Goal: Complete application form: Complete application form

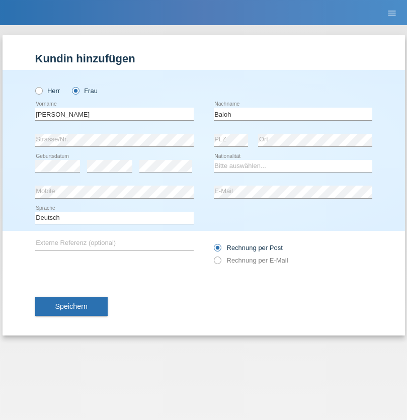
type input "Baloh"
select select "CH"
radio input "true"
click at [114, 114] on input "text" at bounding box center [114, 114] width 158 height 13
type input "[PERSON_NAME]"
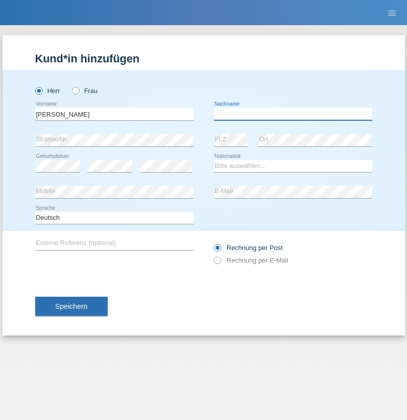
click at [293, 114] on input "text" at bounding box center [293, 114] width 158 height 13
type input "Doumbouya"
select select "CH"
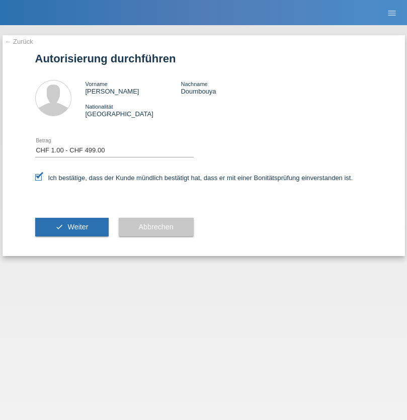
select select "1"
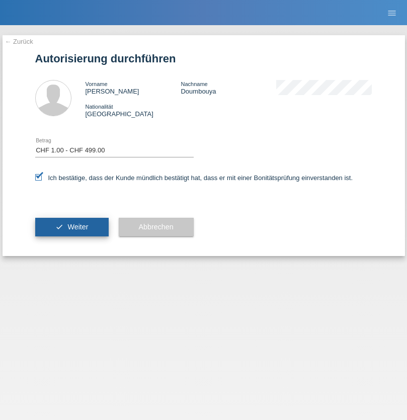
click at [71, 227] on span "Weiter" at bounding box center [77, 227] width 21 height 8
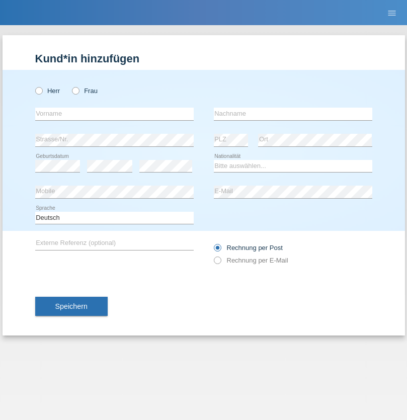
radio input "true"
click at [114, 114] on input "text" at bounding box center [114, 114] width 158 height 13
type input "[PERSON_NAME]"
click at [293, 114] on input "text" at bounding box center [293, 114] width 158 height 13
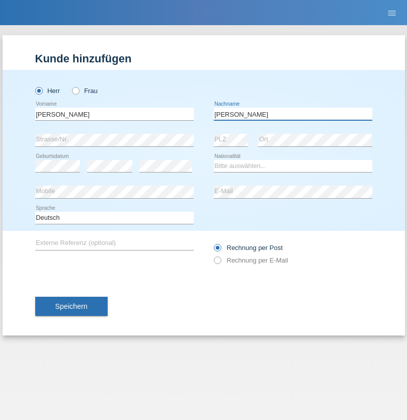
type input "[PERSON_NAME]"
select select "CH"
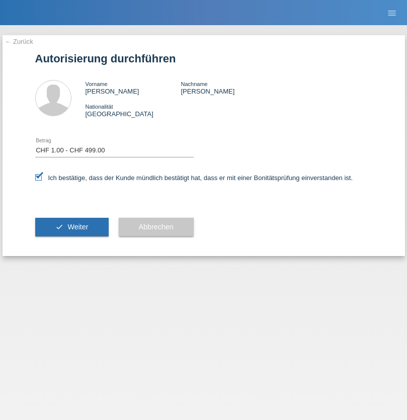
select select "1"
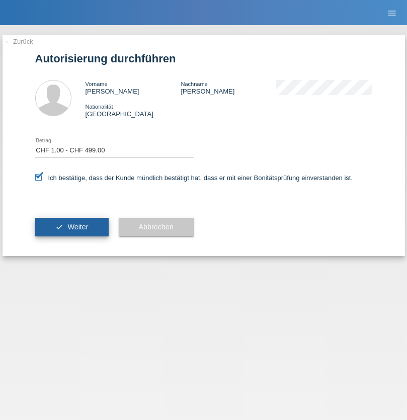
click at [71, 227] on span "Weiter" at bounding box center [77, 227] width 21 height 8
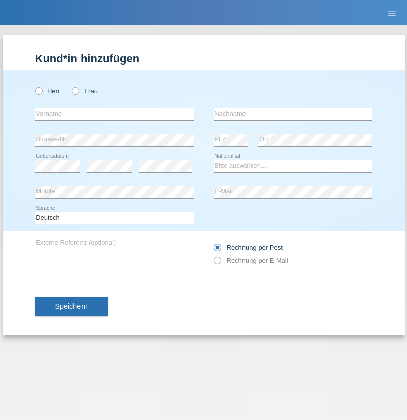
radio input "true"
click at [114, 114] on input "text" at bounding box center [114, 114] width 158 height 13
type input "Blerondina"
click at [293, 114] on input "text" at bounding box center [293, 114] width 158 height 13
type input "Blakaj"
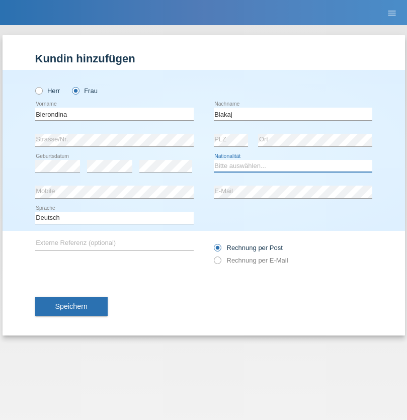
select select "XK"
select select "C"
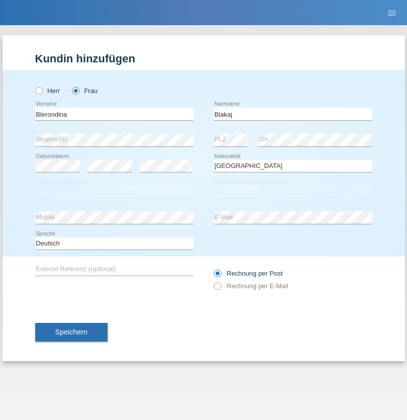
select select "09"
select select "12"
select select "2017"
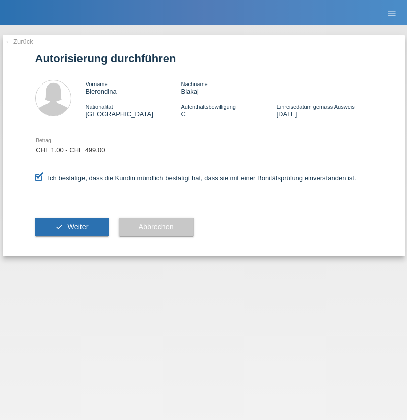
select select "1"
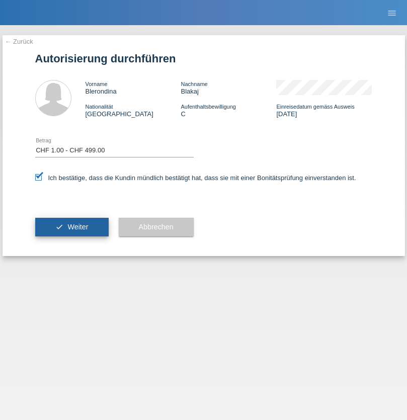
click at [71, 227] on span "Weiter" at bounding box center [77, 227] width 21 height 8
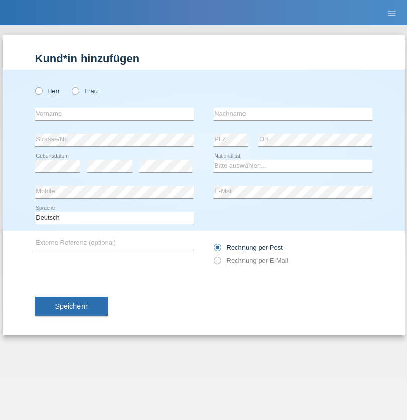
radio input "true"
click at [114, 114] on input "text" at bounding box center [114, 114] width 158 height 13
type input "Anamaria"
click at [293, 114] on input "text" at bounding box center [293, 114] width 158 height 13
type input "Craciun"
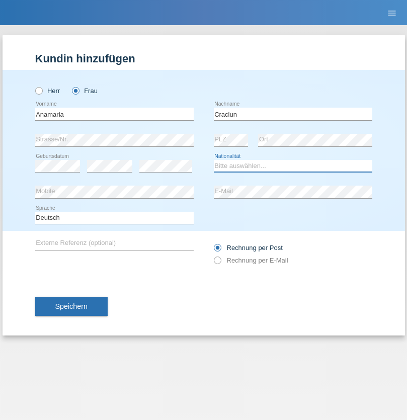
select select "RO"
select select "C"
select select "06"
select select "02"
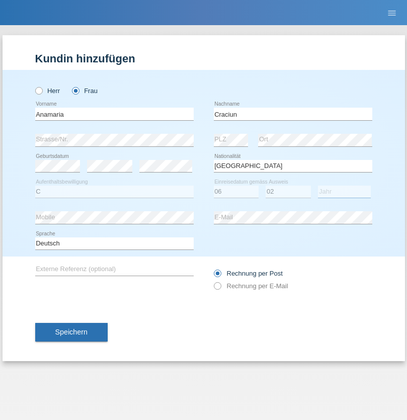
select select "2021"
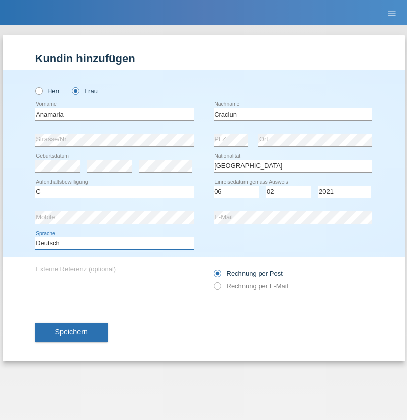
select select "en"
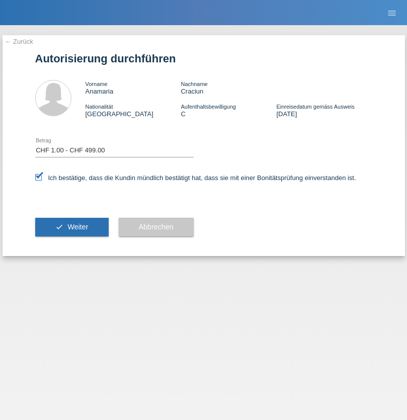
select select "1"
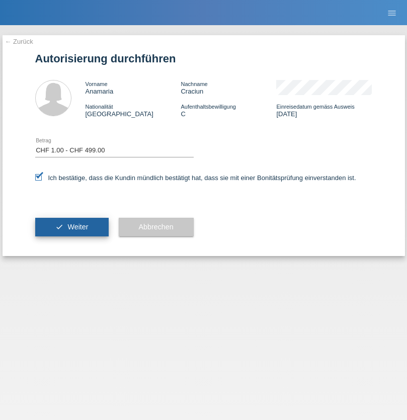
click at [71, 227] on span "Weiter" at bounding box center [77, 227] width 21 height 8
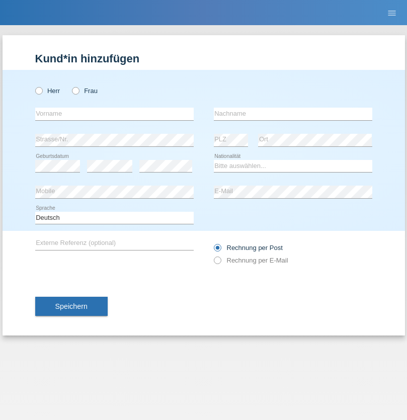
radio input "true"
click at [114, 114] on input "text" at bounding box center [114, 114] width 158 height 13
type input "Catalina Maria"
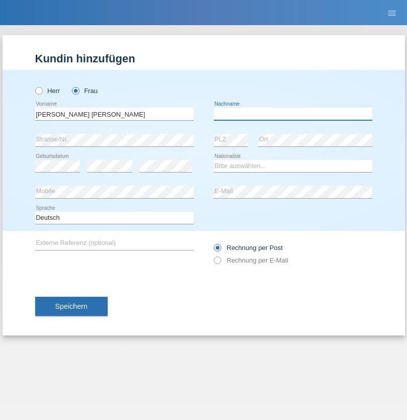
click at [293, 114] on input "text" at bounding box center [293, 114] width 158 height 13
type input "Craciub"
select select "CH"
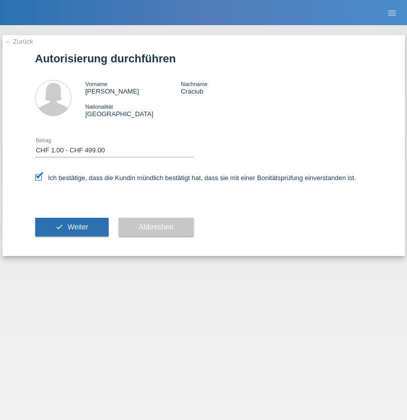
select select "1"
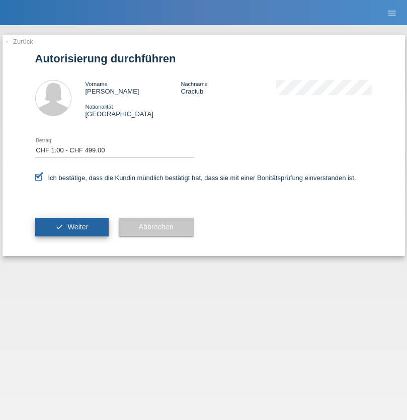
click at [71, 227] on span "Weiter" at bounding box center [77, 227] width 21 height 8
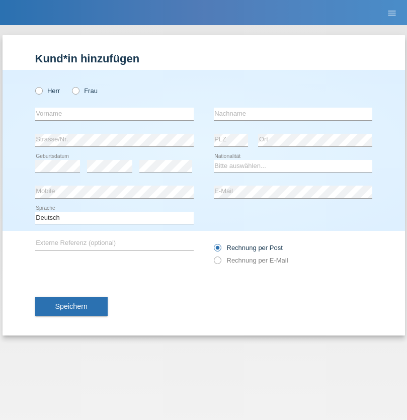
radio input "true"
click at [114, 114] on input "text" at bounding box center [114, 114] width 158 height 13
type input "Suada"
click at [293, 114] on input "text" at bounding box center [293, 114] width 158 height 13
type input "Fuss"
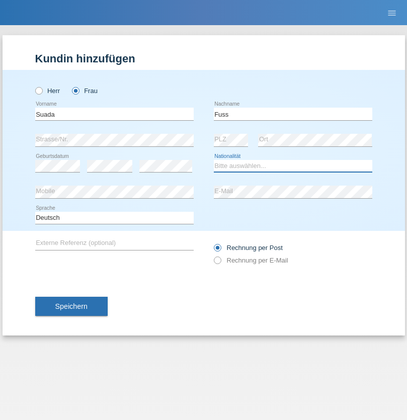
select select "AL"
select select "C"
select select "07"
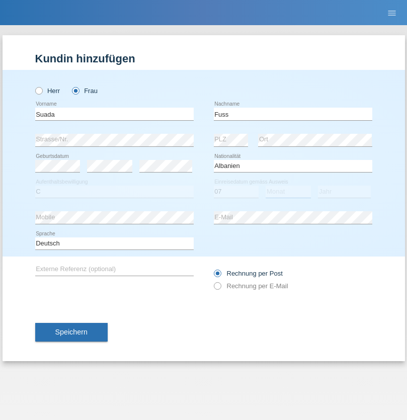
select select "06"
select select "1981"
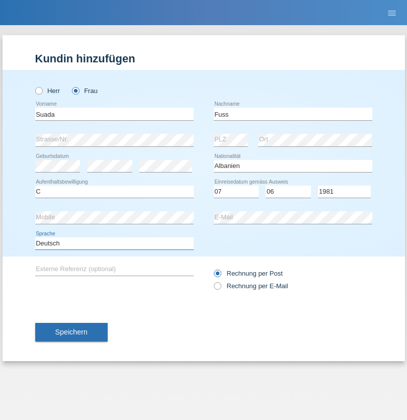
select select "en"
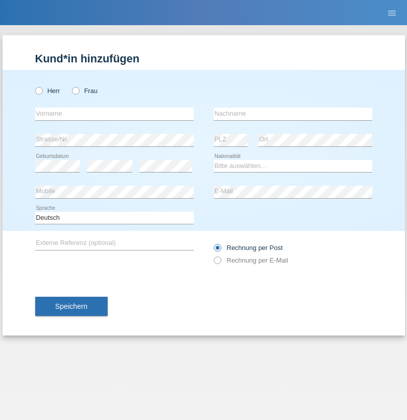
radio input "true"
click at [114, 114] on input "text" at bounding box center [114, 114] width 158 height 13
type input "guy"
click at [293, 114] on input "text" at bounding box center [293, 114] width 158 height 13
type input "massamba"
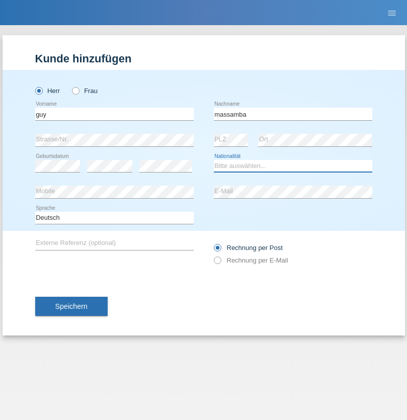
select select "CH"
radio input "true"
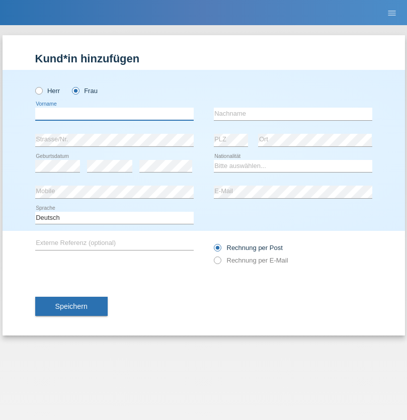
click at [114, 114] on input "text" at bounding box center [114, 114] width 158 height 13
type input "[PERSON_NAME]"
click at [293, 114] on input "text" at bounding box center [293, 114] width 158 height 13
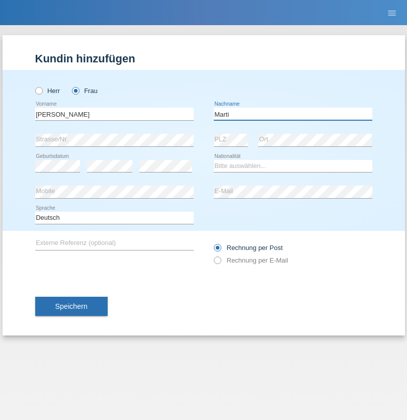
type input "Marti"
select select "CH"
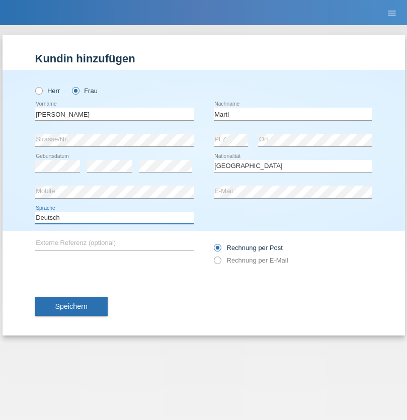
select select "en"
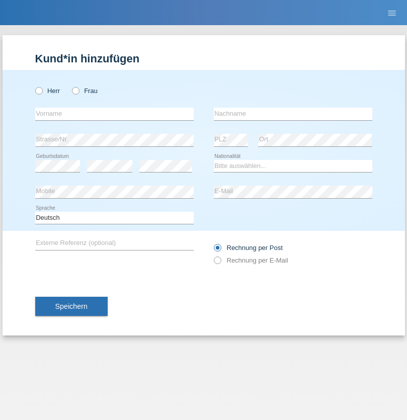
radio input "true"
click at [114, 114] on input "text" at bounding box center [114, 114] width 158 height 13
type input "Betim"
click at [293, 114] on input "text" at bounding box center [293, 114] width 158 height 13
type input "Alija"
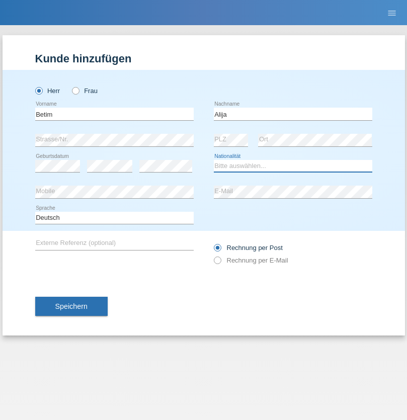
select select "MK"
select select "C"
select select "12"
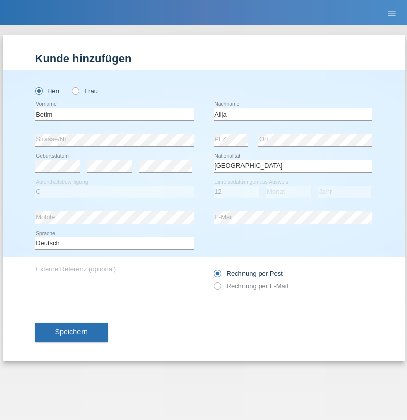
select select "08"
select select "2003"
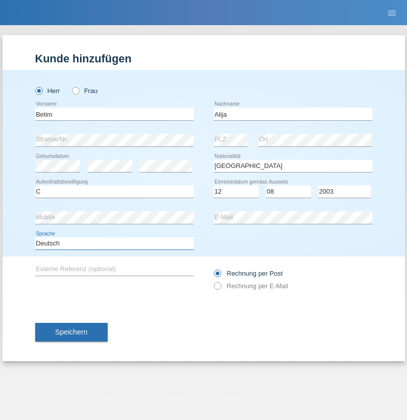
select select "en"
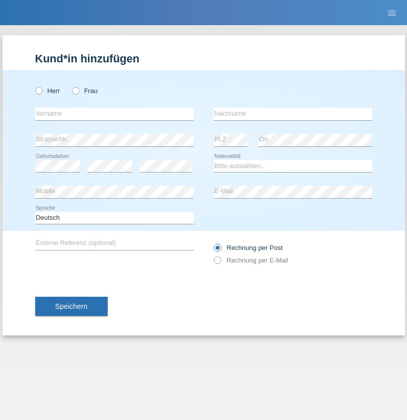
radio input "true"
click at [114, 114] on input "text" at bounding box center [114, 114] width 158 height 13
type input "Sasa"
click at [293, 114] on input "text" at bounding box center [293, 114] width 158 height 13
type input "Lazarevic"
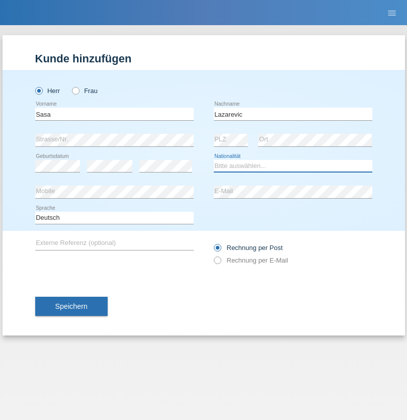
select select "RS"
select select "C"
select select "16"
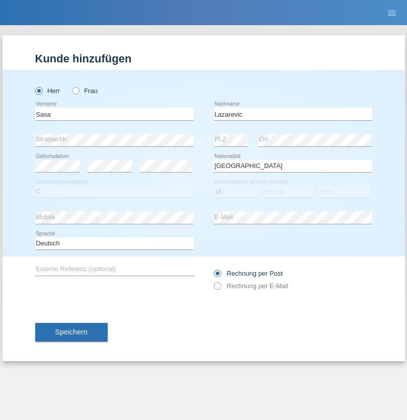
select select "10"
select select "1984"
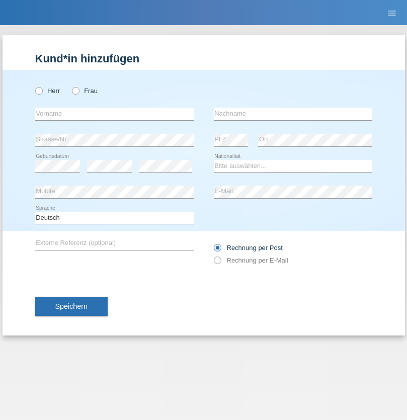
radio input "true"
click at [114, 114] on input "text" at bounding box center [114, 114] width 158 height 13
type input "kelmendi"
click at [293, 114] on input "text" at bounding box center [293, 114] width 158 height 13
type input "Edona"
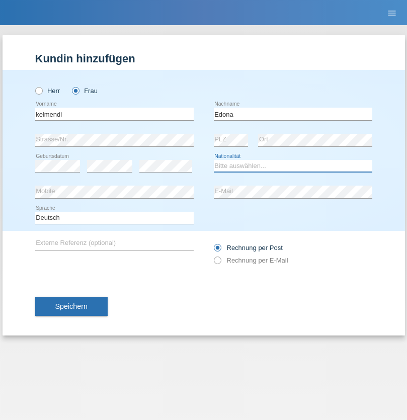
select select "XK"
select select "C"
select select "23"
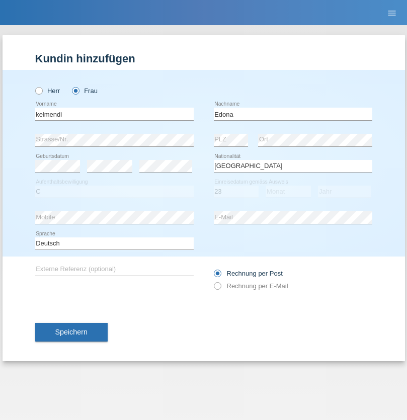
select select "09"
select select "2021"
